Goal: Task Accomplishment & Management: Manage account settings

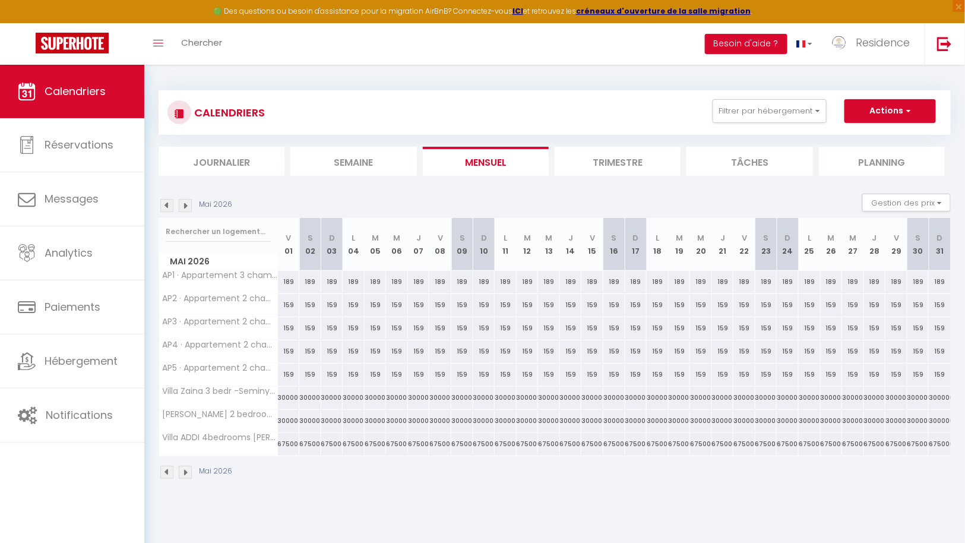
click at [222, 202] on p "Mai 2026" at bounding box center [215, 204] width 33 height 11
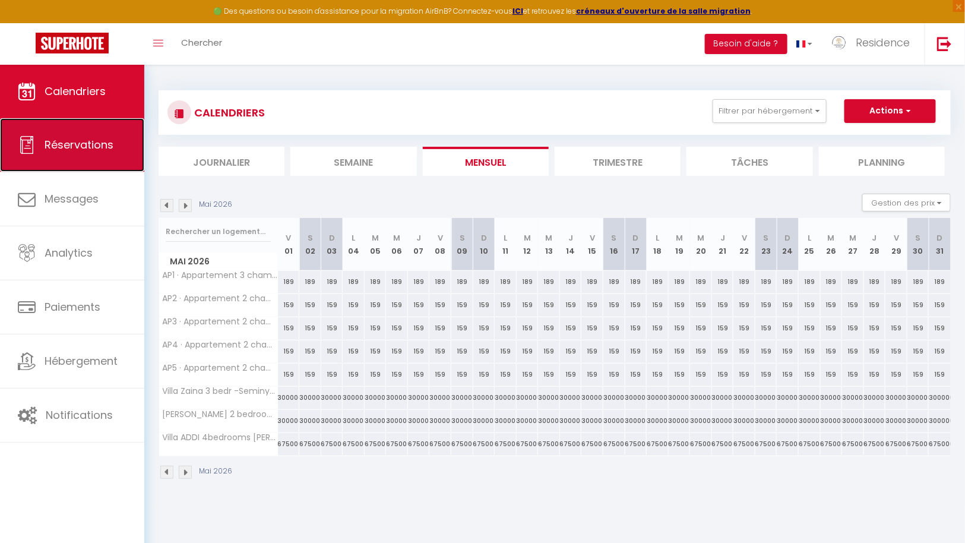
click at [78, 148] on span "Réservations" at bounding box center [79, 144] width 69 height 15
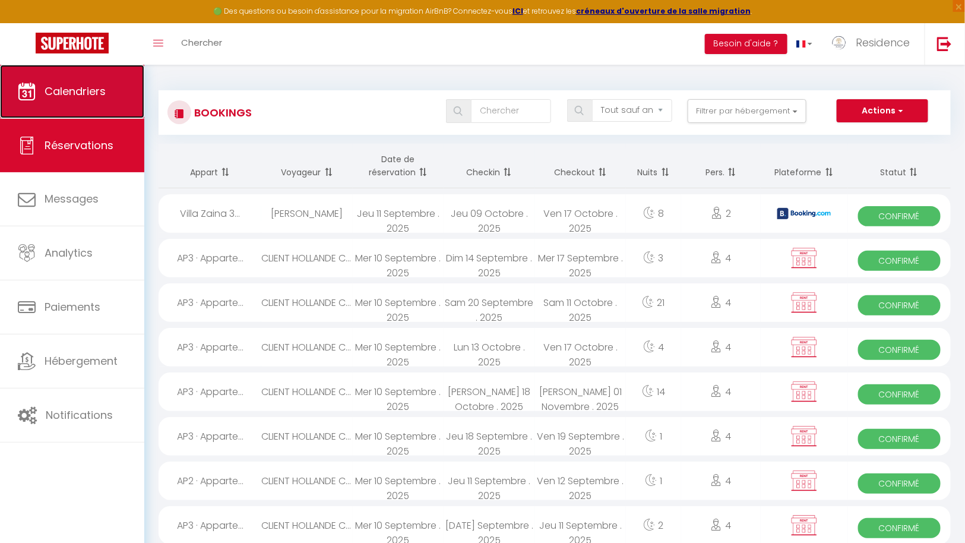
click at [78, 92] on span "Calendriers" at bounding box center [75, 91] width 61 height 15
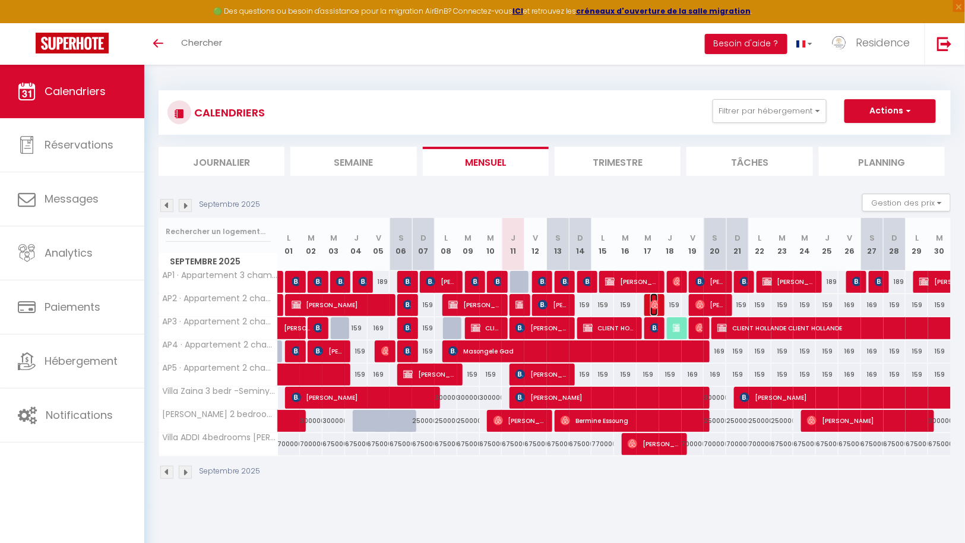
click at [656, 302] on img at bounding box center [655, 305] width 10 height 10
select select "OK"
select select "0"
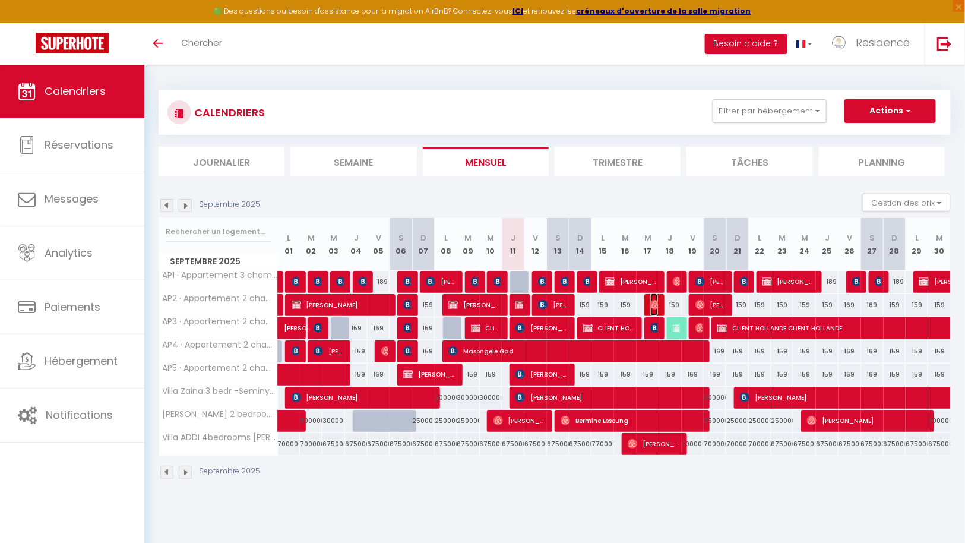
select select "1"
select select
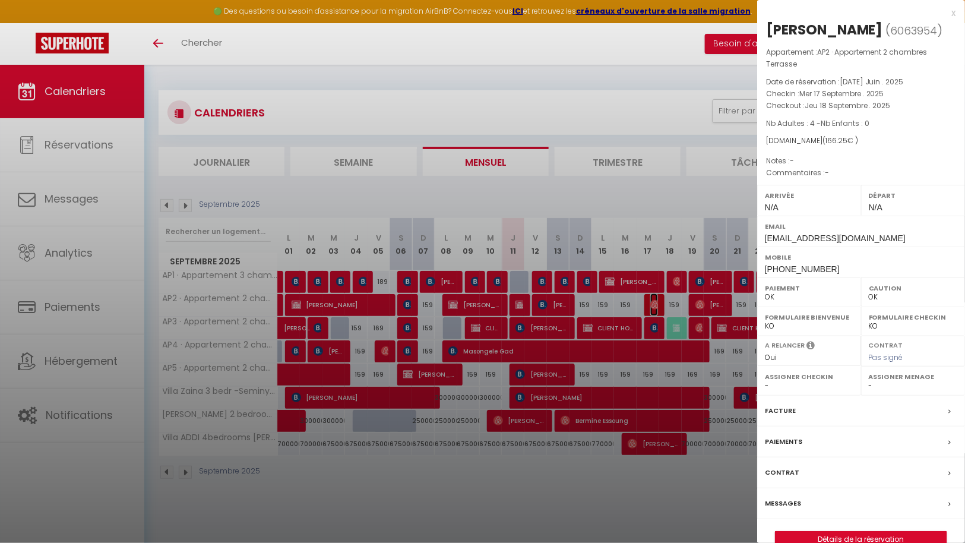
select select "43287"
click at [674, 299] on div at bounding box center [482, 271] width 965 height 543
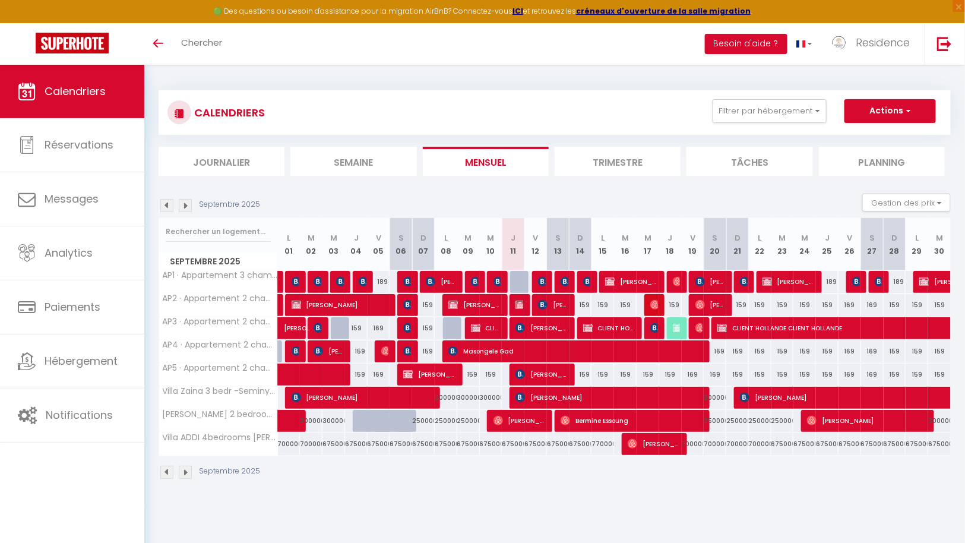
click at [676, 306] on div "159" at bounding box center [670, 305] width 23 height 22
type input "159"
type input "Jeu 18 Septembre 2025"
type input "Ven 19 Septembre 2025"
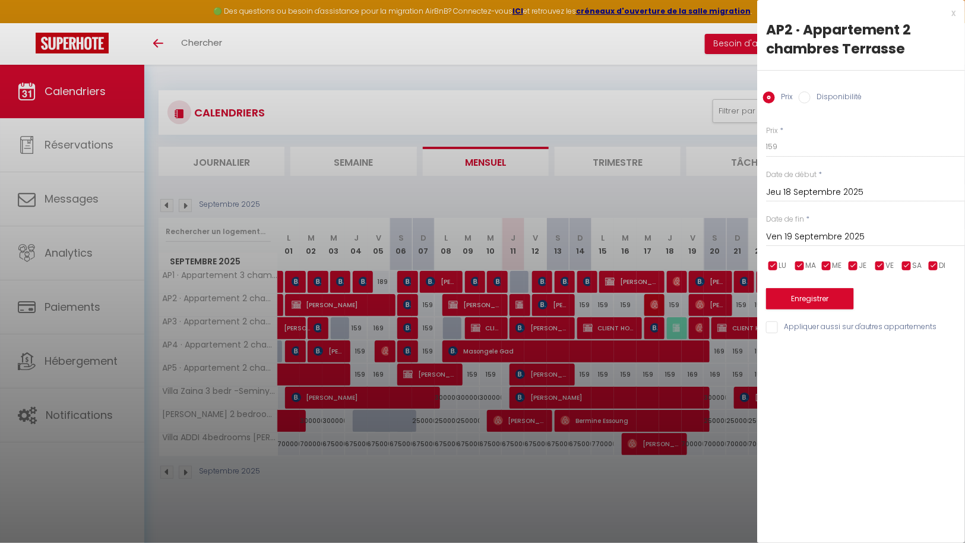
click at [656, 491] on div at bounding box center [482, 271] width 965 height 543
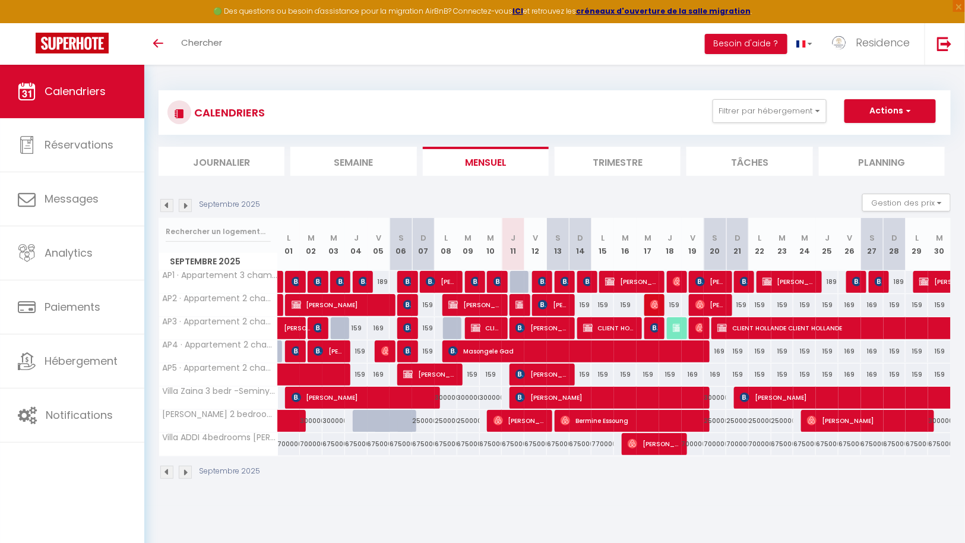
click at [363, 160] on li "Semaine" at bounding box center [353, 161] width 126 height 29
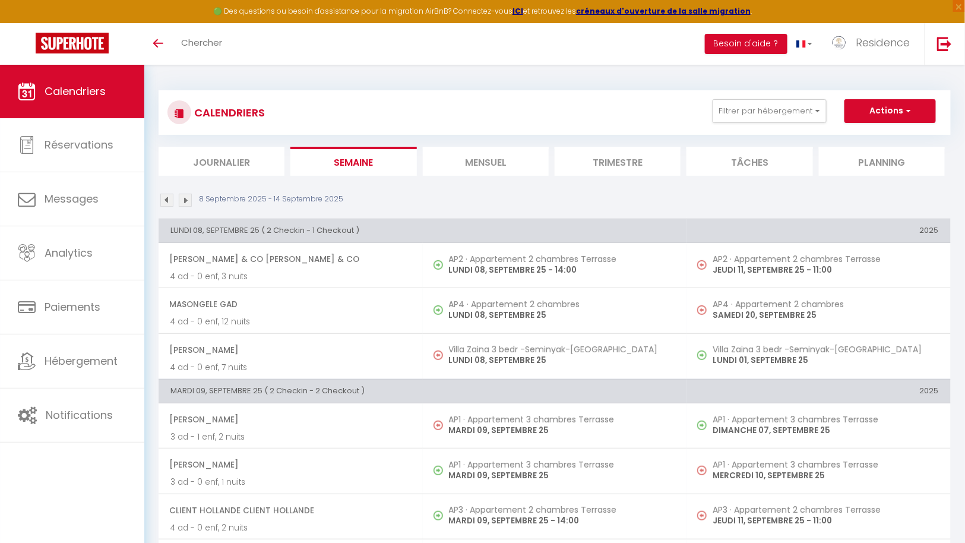
click at [489, 156] on li "Mensuel" at bounding box center [486, 161] width 126 height 29
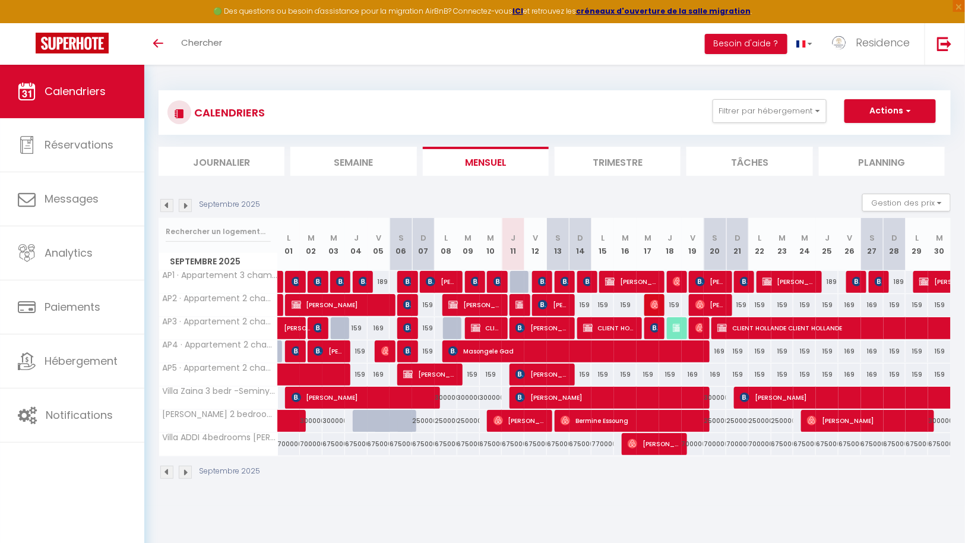
click at [355, 159] on li "Semaine" at bounding box center [353, 161] width 126 height 29
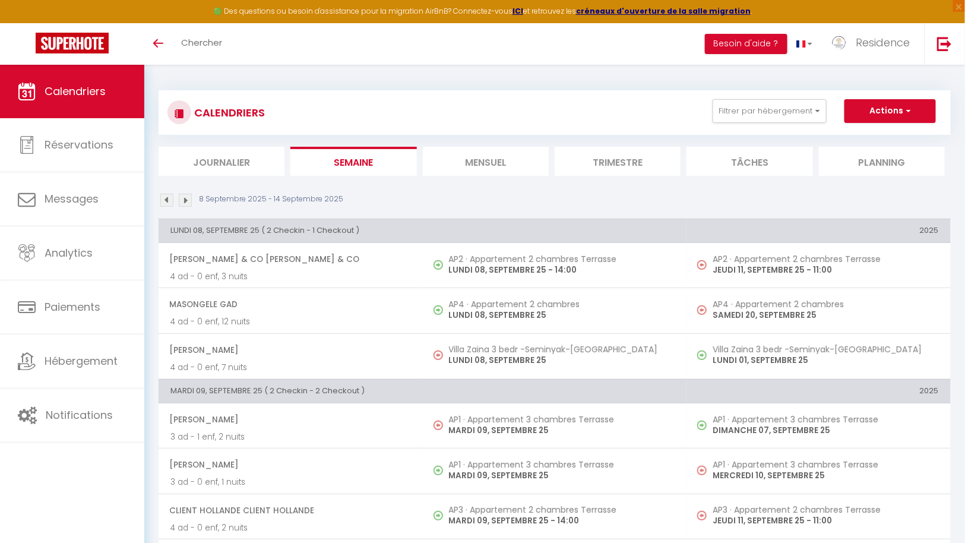
click at [239, 156] on li "Journalier" at bounding box center [222, 161] width 126 height 29
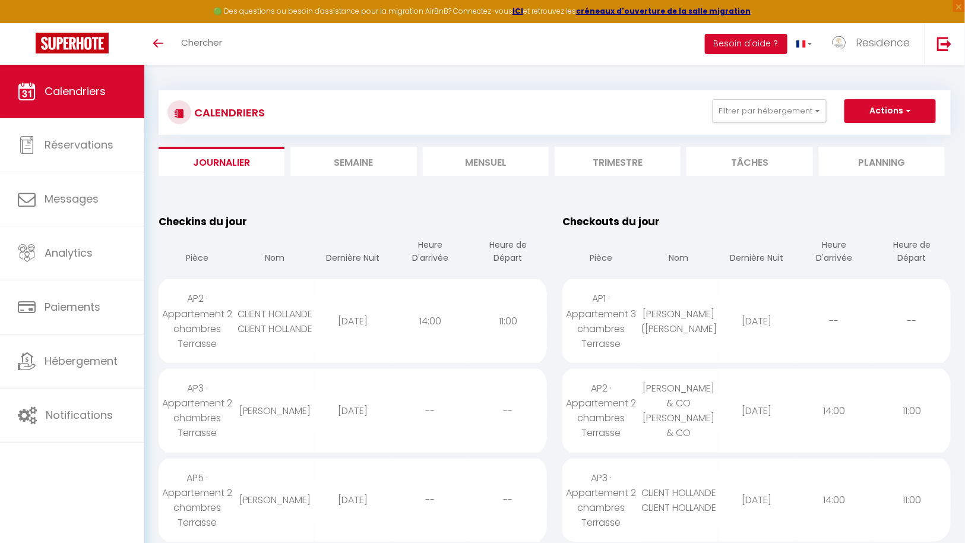
click at [80, 91] on span "Calendriers" at bounding box center [75, 91] width 61 height 15
click at [485, 153] on li "Mensuel" at bounding box center [486, 161] width 126 height 29
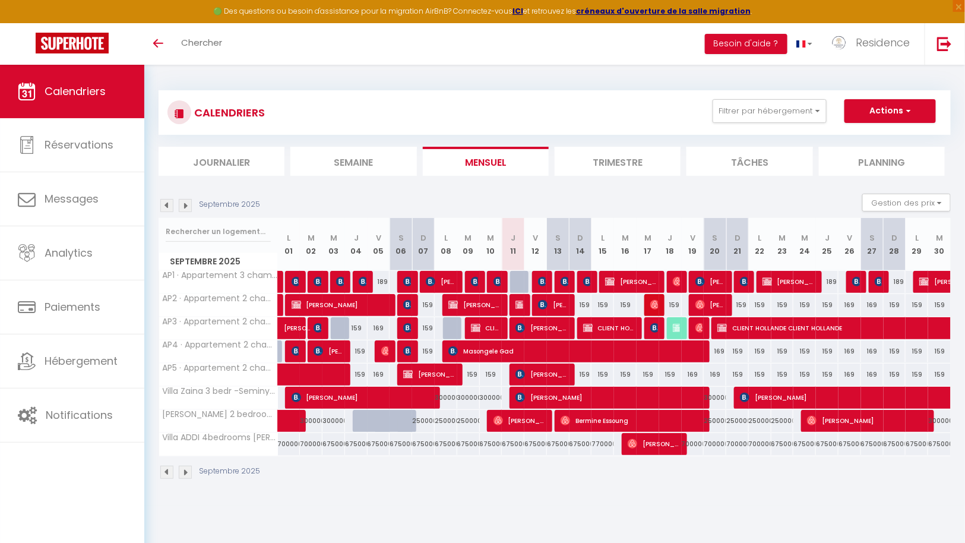
click at [186, 205] on img at bounding box center [185, 205] width 13 height 13
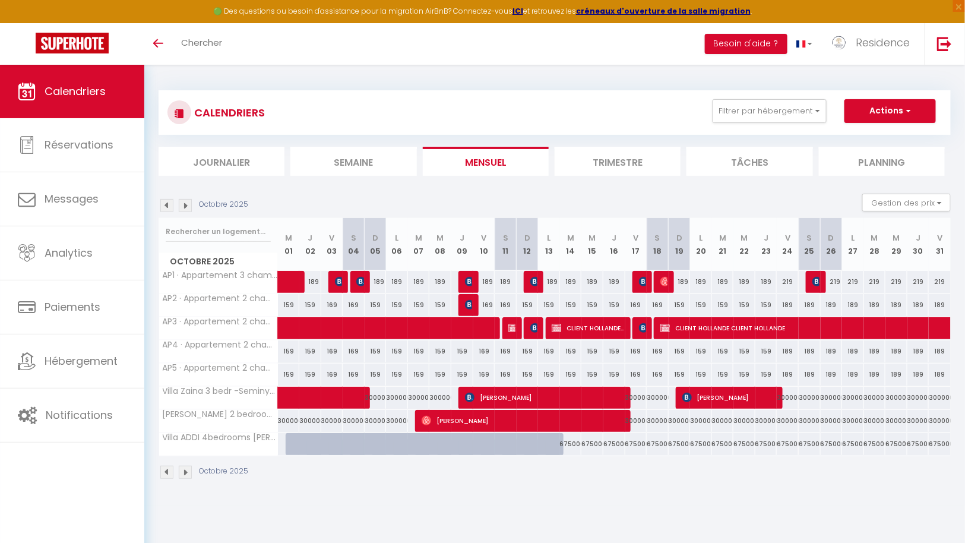
click at [169, 203] on img at bounding box center [166, 205] width 13 height 13
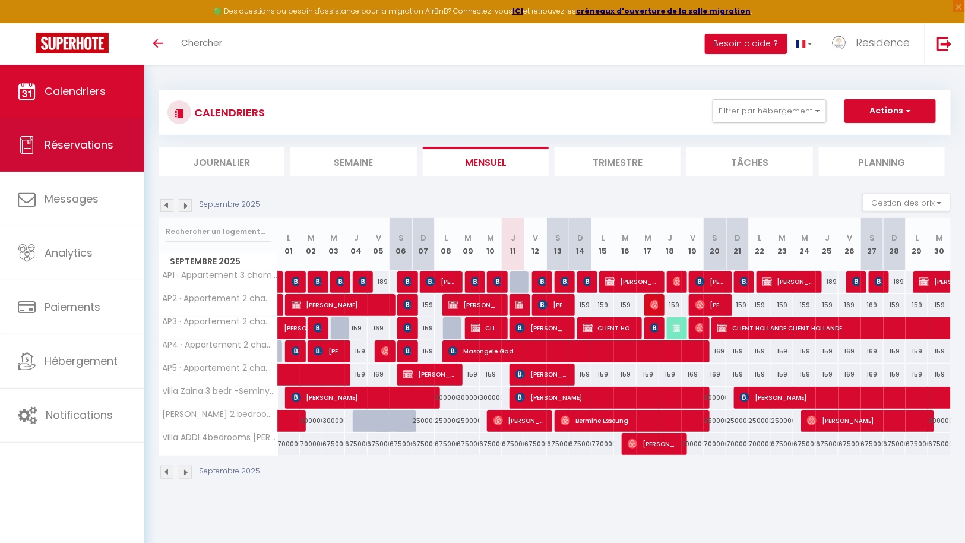
click at [89, 144] on span "Réservations" at bounding box center [79, 144] width 69 height 15
select select "not_cancelled"
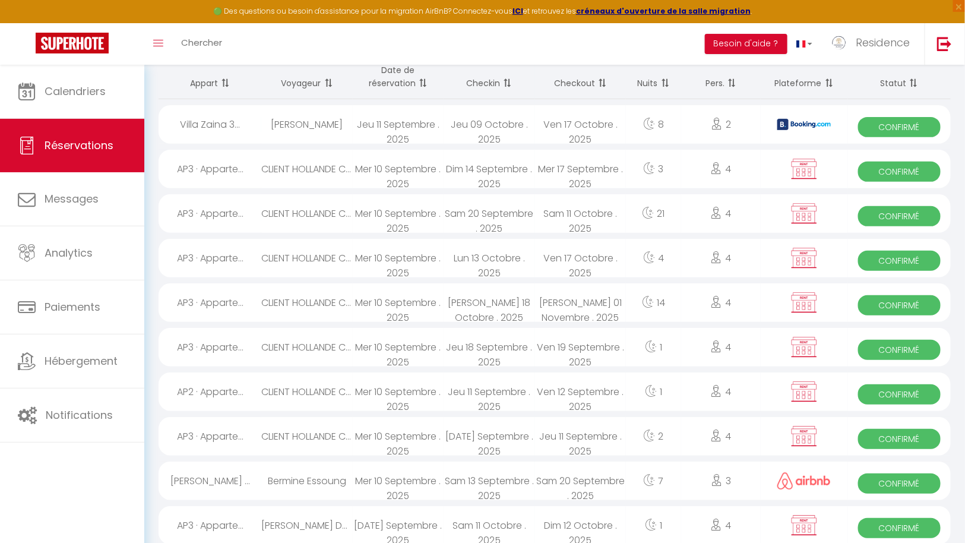
scroll to position [91, 0]
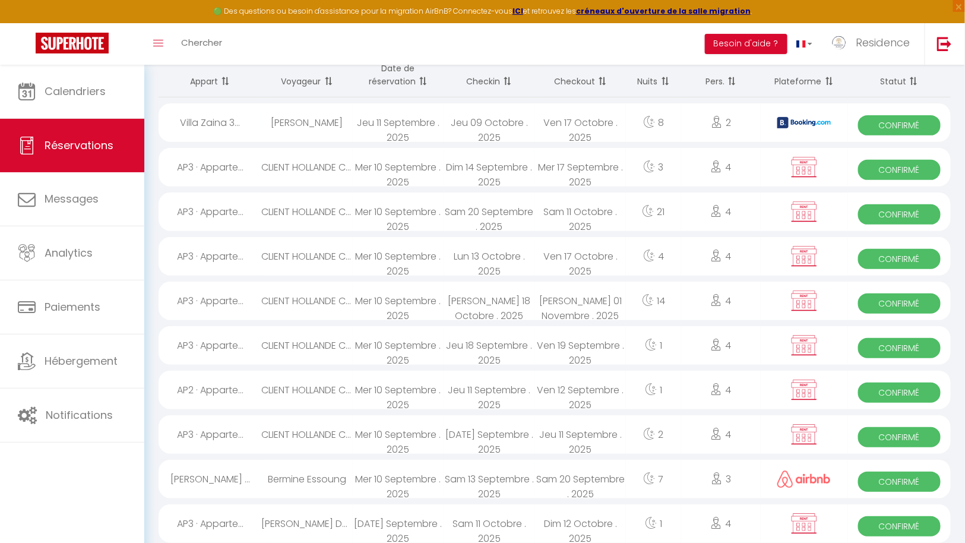
click at [459, 389] on div "Jeu 11 Septembre . 2025" at bounding box center [489, 390] width 91 height 39
select select "OK"
select select "KO"
select select "0"
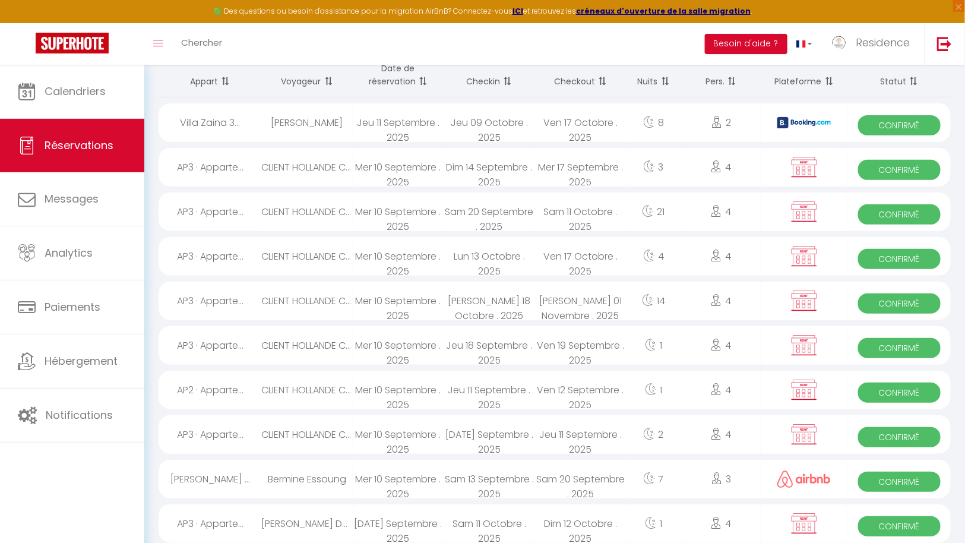
select select "1"
select select
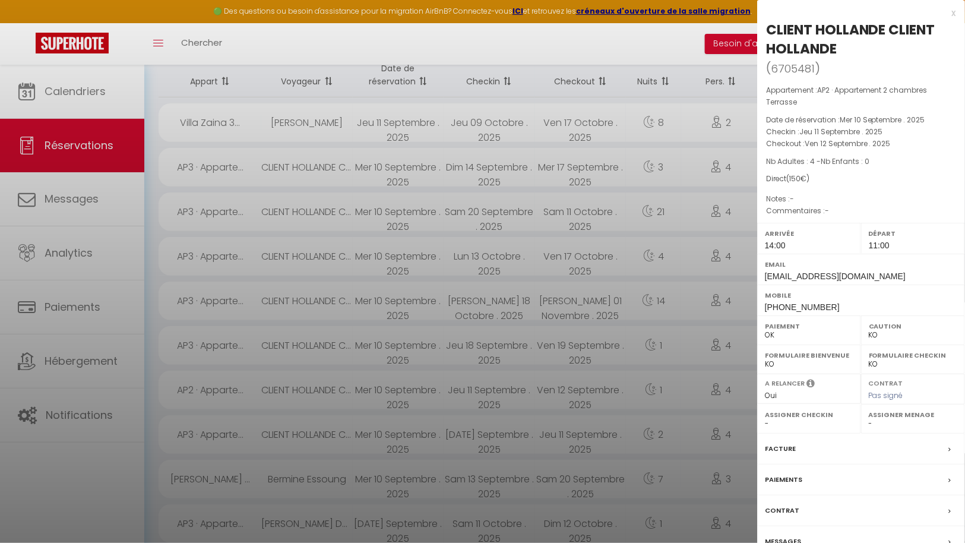
select select "43287"
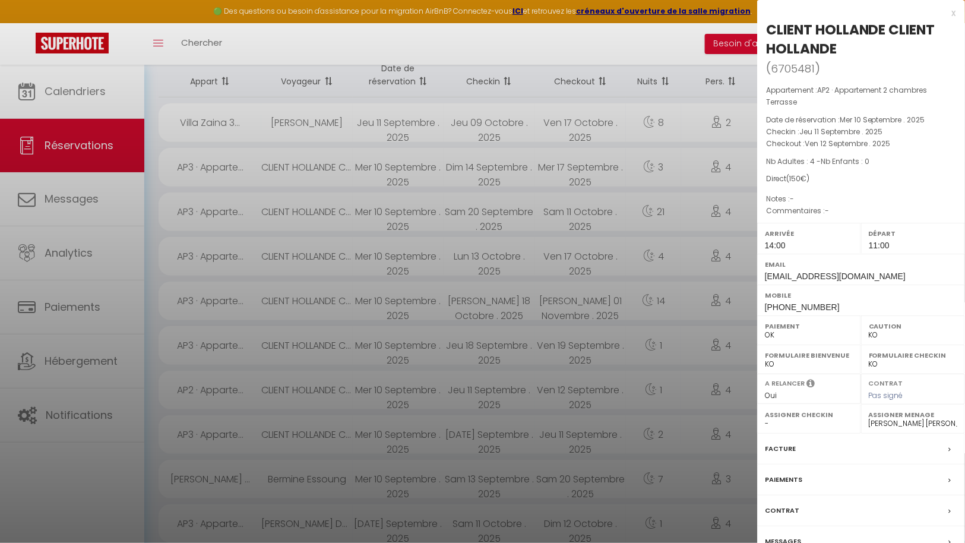
click at [809, 447] on div "Facture" at bounding box center [861, 449] width 208 height 31
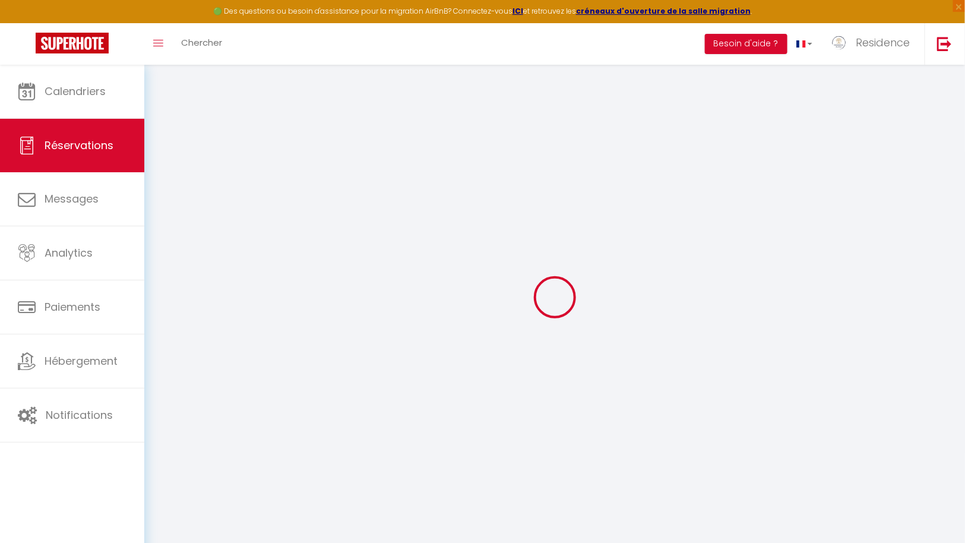
select select
checkbox input "false"
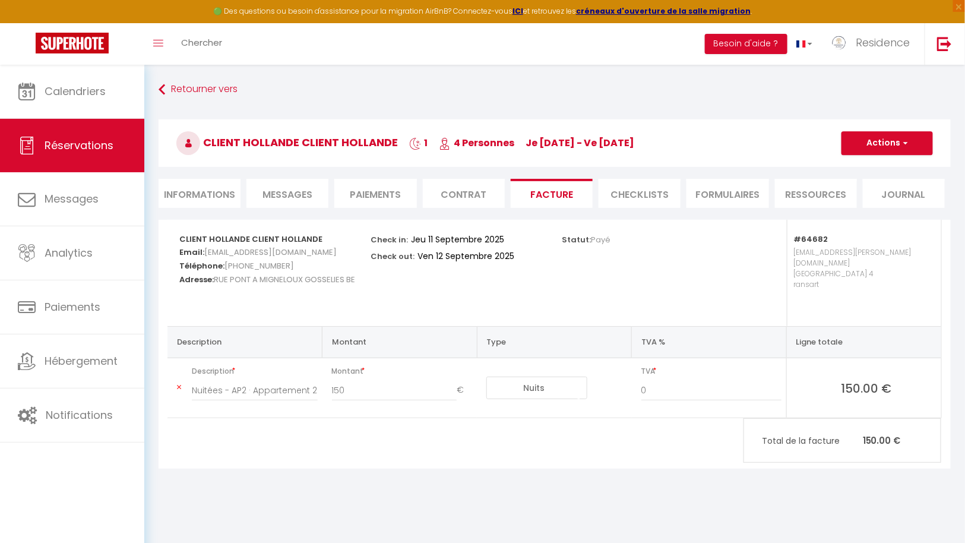
click at [208, 189] on li "Informations" at bounding box center [200, 193] width 82 height 29
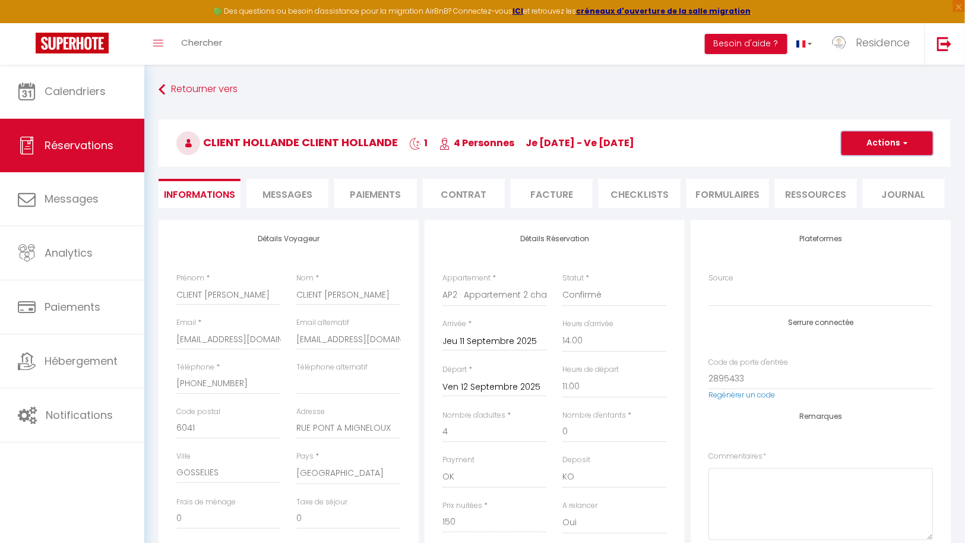
click at [898, 147] on button "Actions" at bounding box center [887, 143] width 91 height 24
click at [869, 166] on link "Enregistrer" at bounding box center [876, 169] width 94 height 15
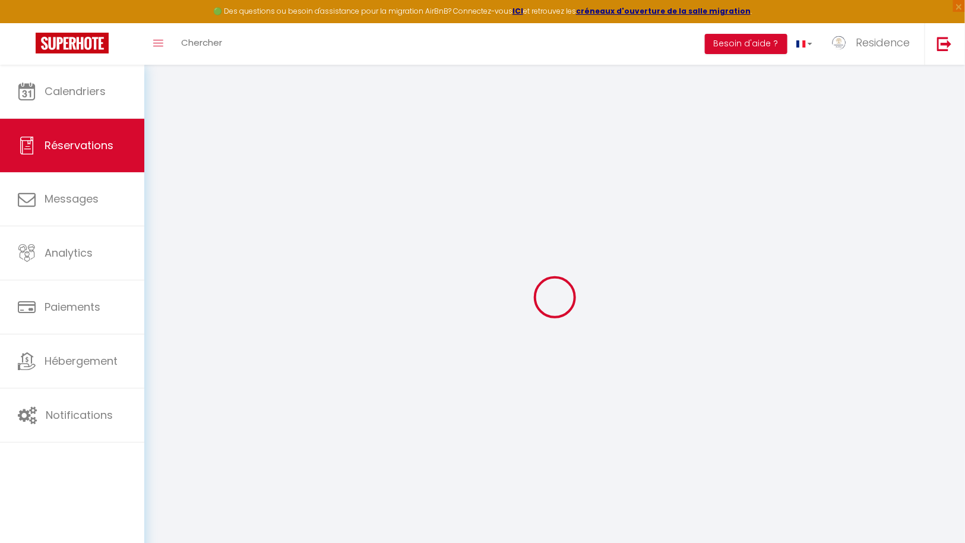
select select "not_cancelled"
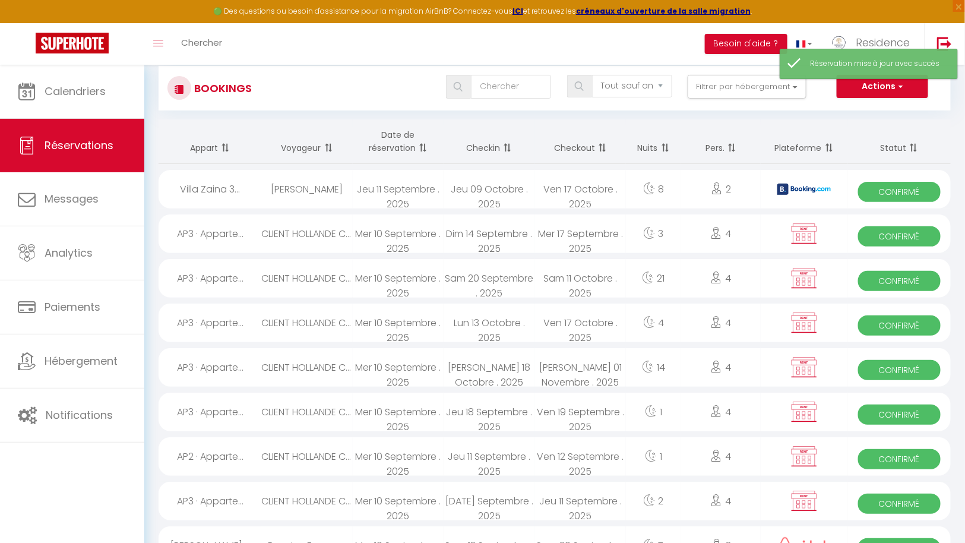
scroll to position [32, 0]
